Goal: Navigation & Orientation: Find specific page/section

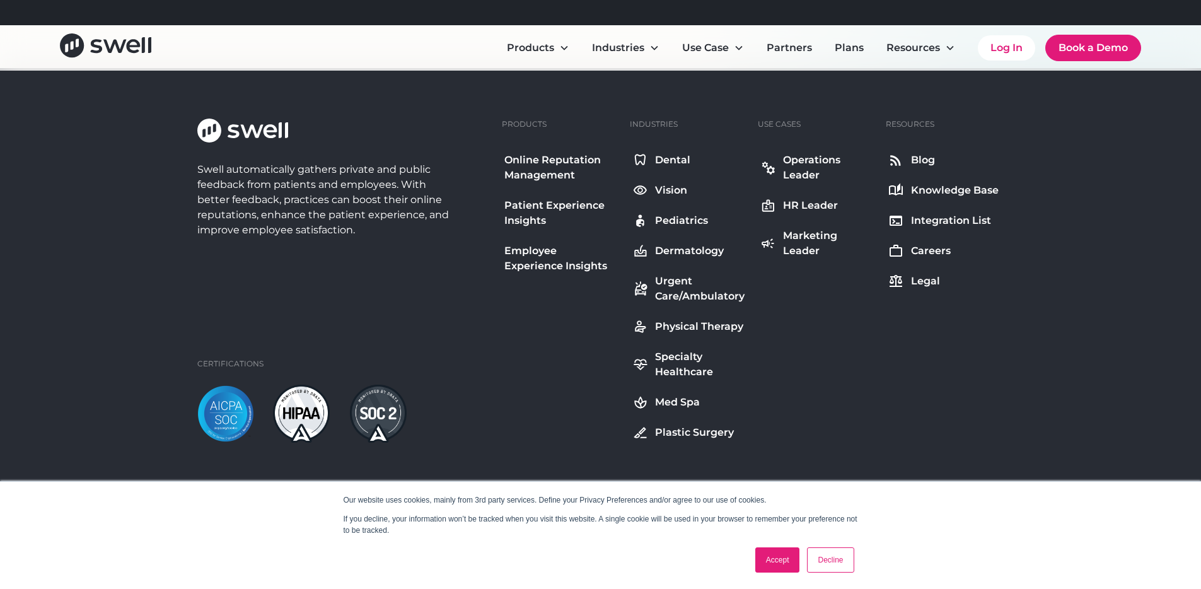
scroll to position [4635, 0]
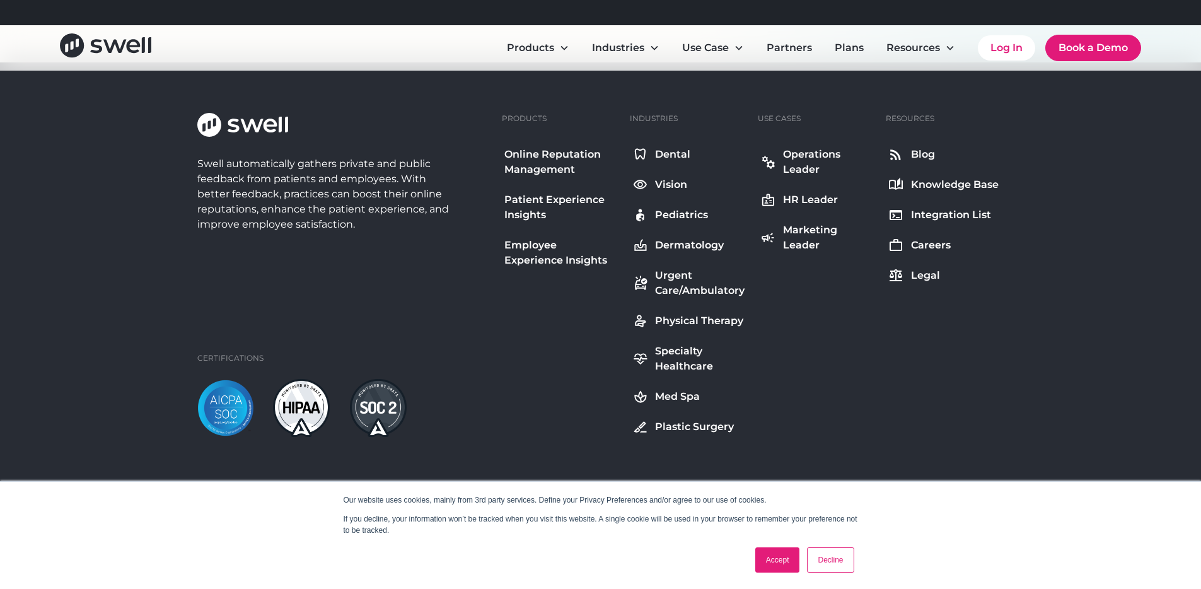
click at [726, 425] on div "Plastic Surgery" at bounding box center [694, 426] width 79 height 15
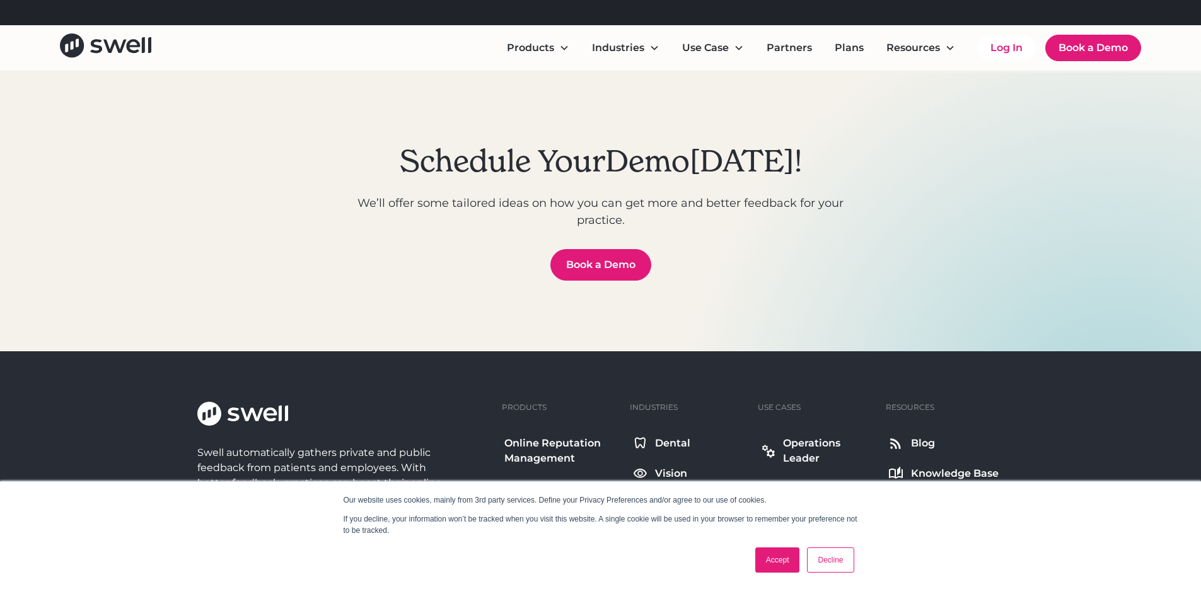
scroll to position [4338, 0]
